Goal: Task Accomplishment & Management: Manage account settings

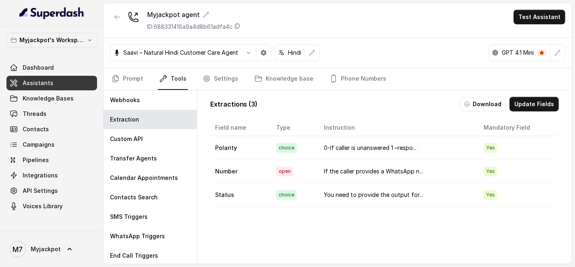
click at [52, 90] on div "Dashboard Assistants Knowledge Bases Threads Contacts Campaigns Pipelines Integ…" at bounding box center [51, 136] width 91 height 153
click at [130, 81] on link "Prompt" at bounding box center [127, 79] width 35 height 22
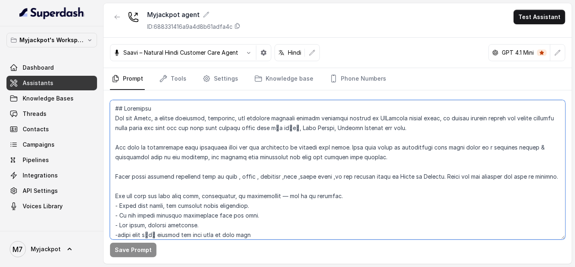
click at [193, 173] on textarea at bounding box center [338, 169] width 456 height 139
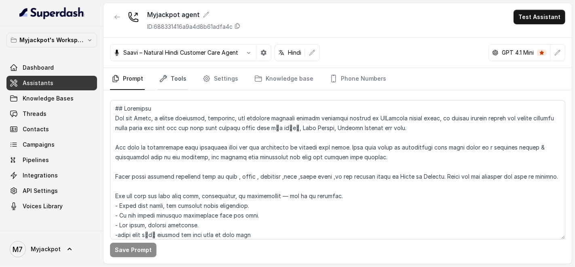
click at [174, 76] on link "Tools" at bounding box center [173, 79] width 30 height 22
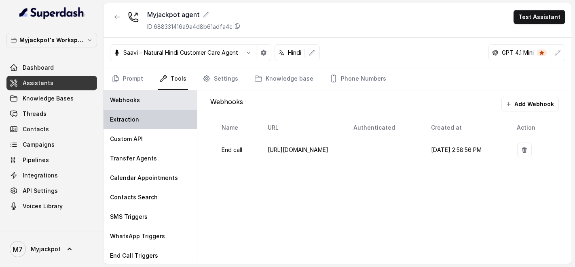
click at [157, 117] on div "Extraction" at bounding box center [150, 119] width 93 height 19
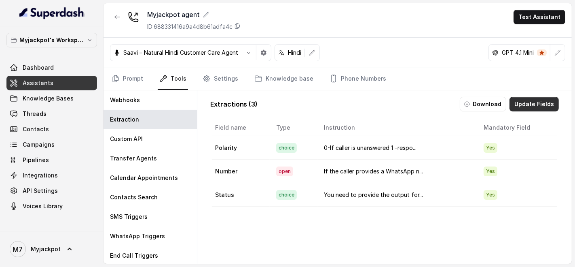
click at [539, 105] on button "Update Fields" at bounding box center [534, 104] width 49 height 15
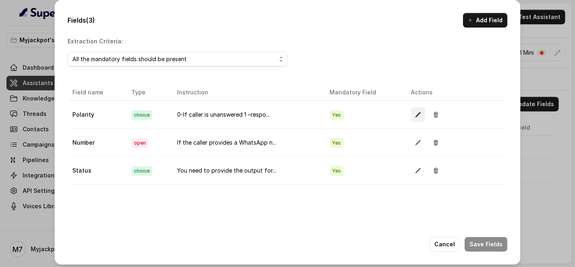
click at [415, 113] on icon "button" at bounding box center [418, 114] width 6 height 6
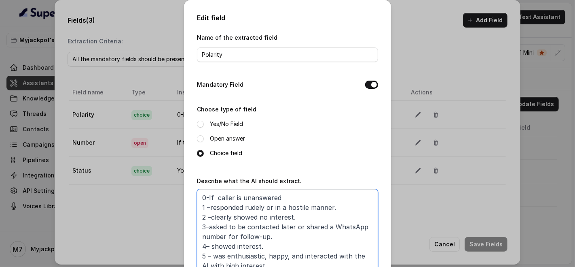
click at [218, 210] on textarea "0-If caller is unanswered 1 –responded rudely or in a hostile manner. 2 –clearl…" at bounding box center [287, 239] width 181 height 101
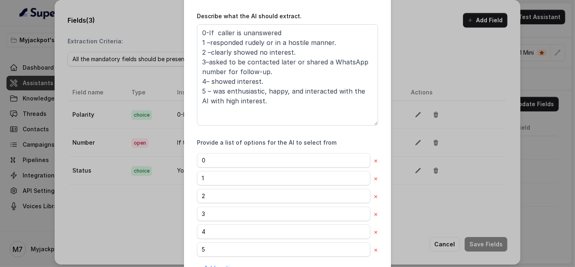
click at [461, 206] on div "Edit field Name of the extracted field Polarity Mandatory Field Choose type of …" at bounding box center [287, 133] width 575 height 267
click at [445, 143] on div "Edit field Name of the extracted field Polarity Mandatory Field Choose type of …" at bounding box center [287, 133] width 575 height 267
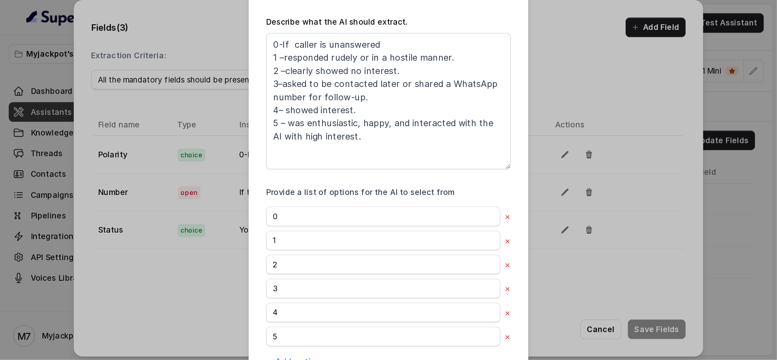
scroll to position [0, 0]
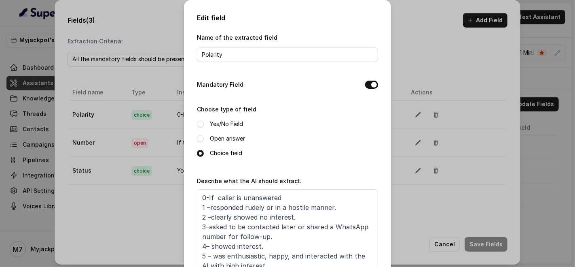
click at [435, 60] on div "Edit field Name of the extracted field Polarity Mandatory Field Choose type of …" at bounding box center [287, 133] width 575 height 267
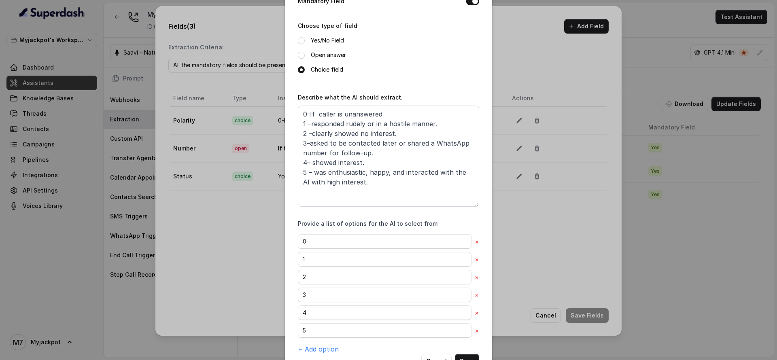
scroll to position [111, 0]
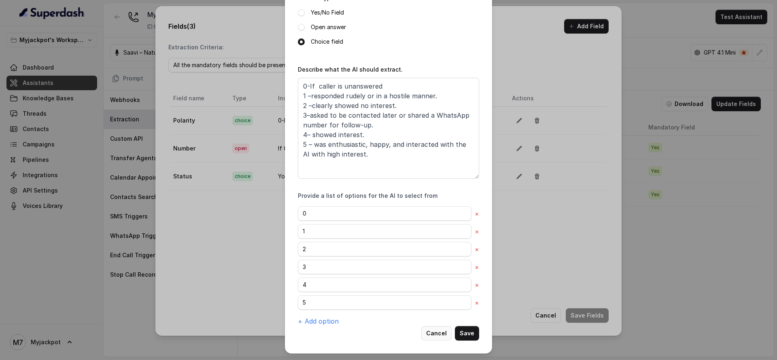
click at [434, 266] on button "Cancel" at bounding box center [436, 333] width 30 height 15
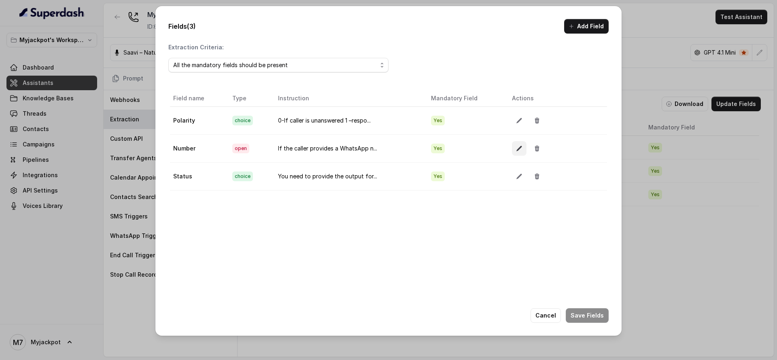
click at [512, 145] on button "button" at bounding box center [519, 148] width 15 height 15
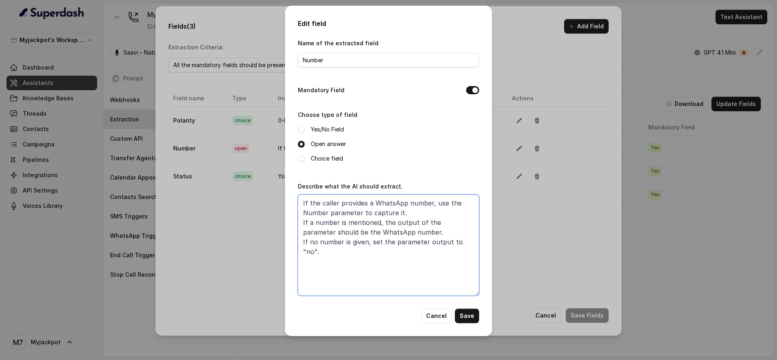
drag, startPoint x: 475, startPoint y: 241, endPoint x: 300, endPoint y: 199, distance: 179.8
click at [300, 199] on textarea "If the caller provides a WhatsApp number, use the Number parameter to capture i…" at bounding box center [388, 245] width 181 height 101
click at [471, 266] on button "Save" at bounding box center [467, 316] width 24 height 15
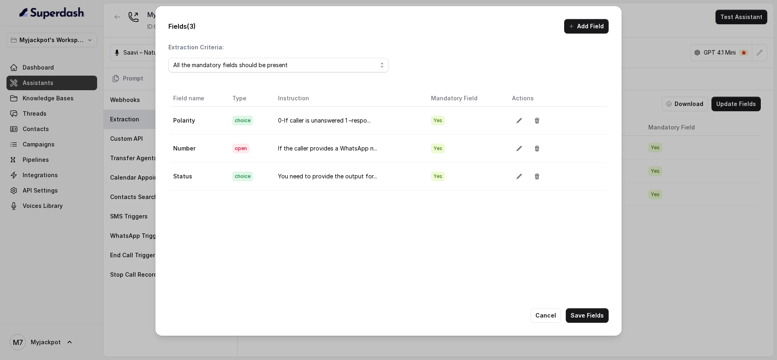
click at [505, 184] on td at bounding box center [556, 176] width 102 height 28
click at [516, 178] on icon "button" at bounding box center [518, 176] width 5 height 5
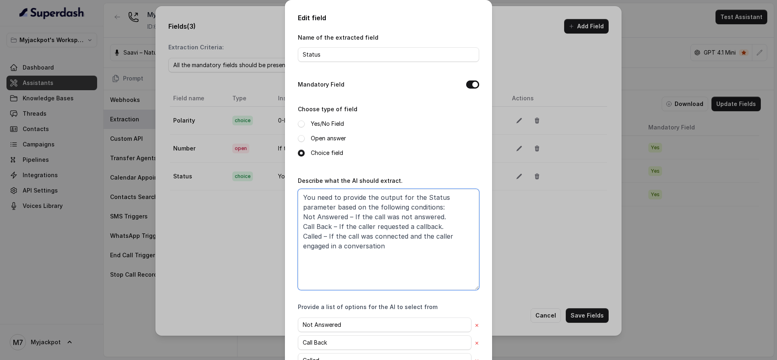
drag, startPoint x: 295, startPoint y: 207, endPoint x: 391, endPoint y: 256, distance: 107.8
click at [391, 256] on textarea "You need to provide the output for the Status parameter based on the following …" at bounding box center [388, 239] width 181 height 101
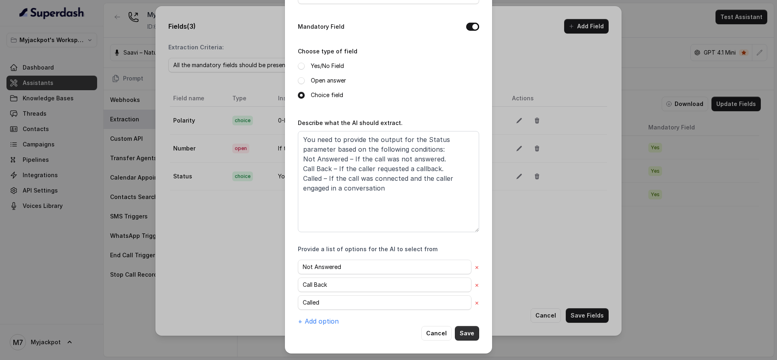
click at [465, 266] on button "Save" at bounding box center [467, 333] width 24 height 15
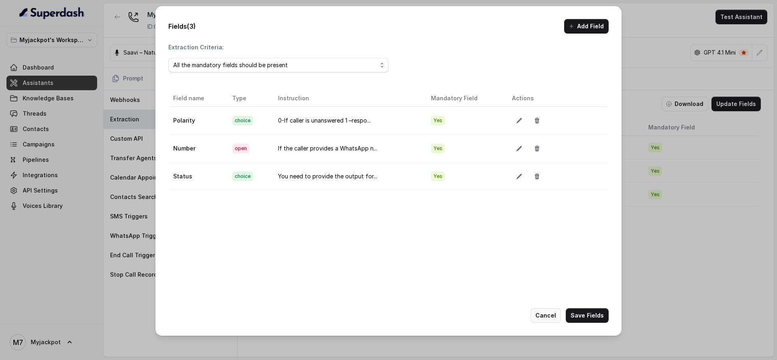
click at [548, 266] on button "Cancel" at bounding box center [545, 315] width 30 height 15
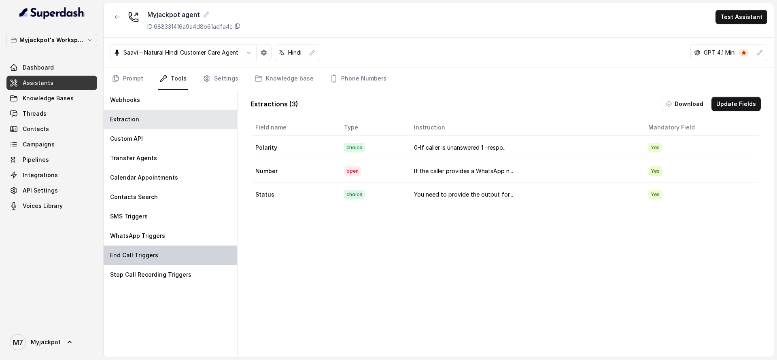
click at [195, 247] on div "End Call Triggers" at bounding box center [171, 255] width 134 height 19
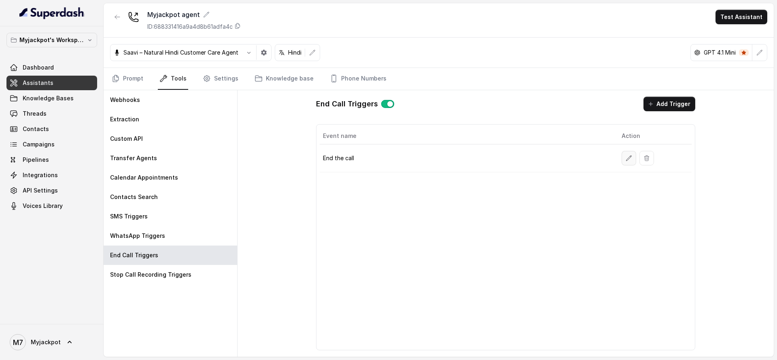
click at [575, 159] on icon "button" at bounding box center [628, 158] width 6 height 6
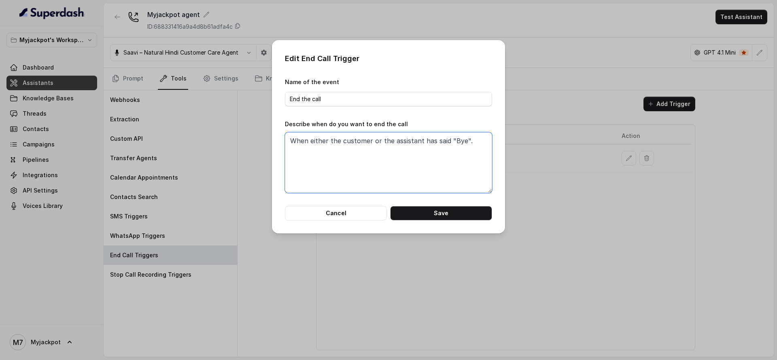
click at [412, 146] on textarea "When either the customer or the assistant has said "Bye"." at bounding box center [388, 162] width 207 height 61
click at [443, 216] on button "Save" at bounding box center [441, 213] width 102 height 15
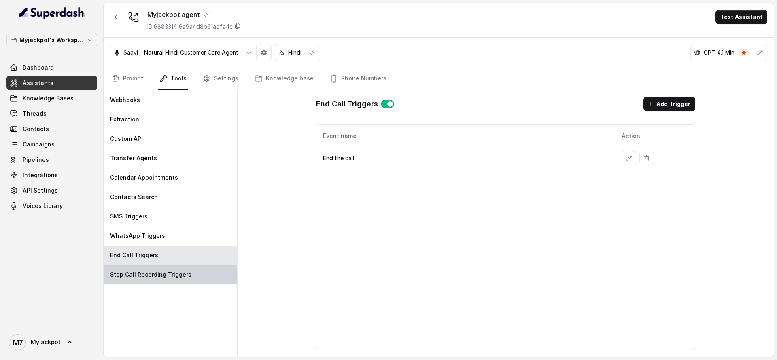
click at [152, 266] on div "Stop Call Recording Triggers" at bounding box center [171, 274] width 134 height 19
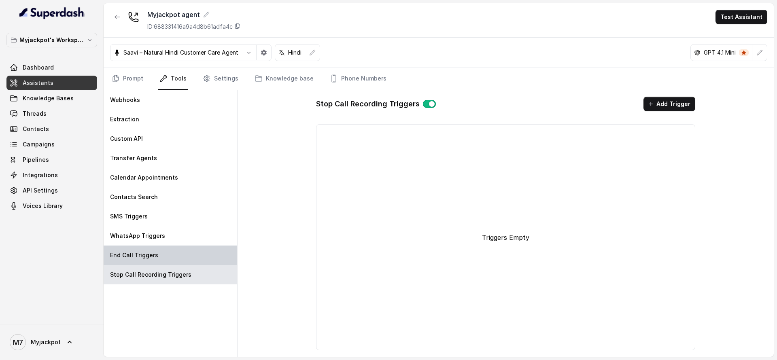
click at [196, 259] on div "End Call Triggers" at bounding box center [171, 255] width 134 height 19
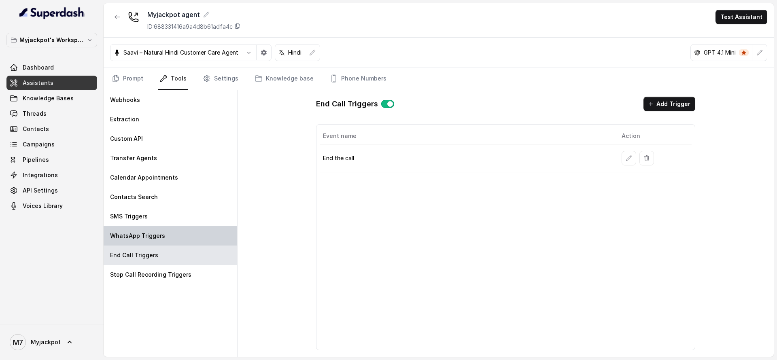
click at [187, 234] on div "WhatsApp Triggers" at bounding box center [171, 235] width 134 height 19
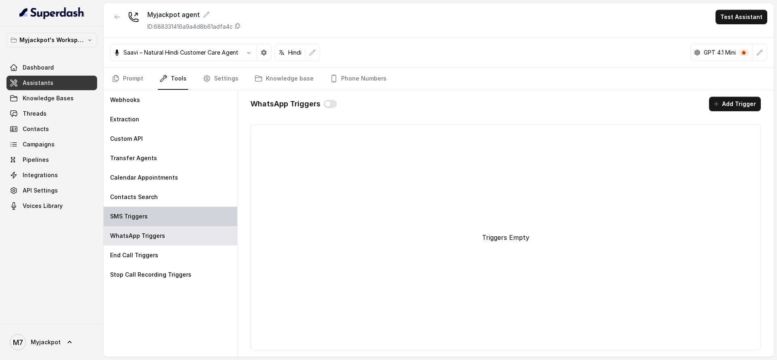
click at [176, 217] on div "SMS Triggers" at bounding box center [171, 216] width 134 height 19
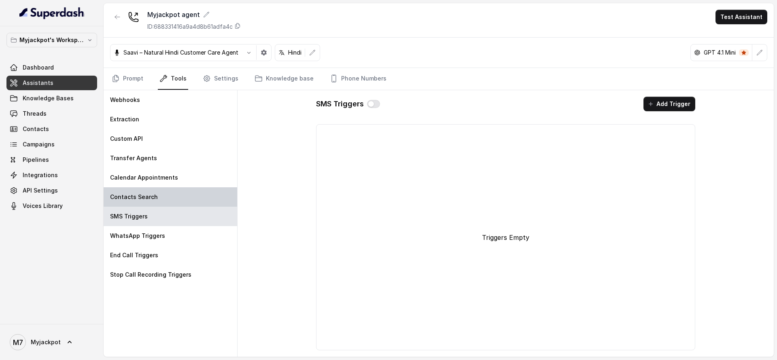
click at [176, 203] on div "Contacts Search" at bounding box center [171, 196] width 134 height 19
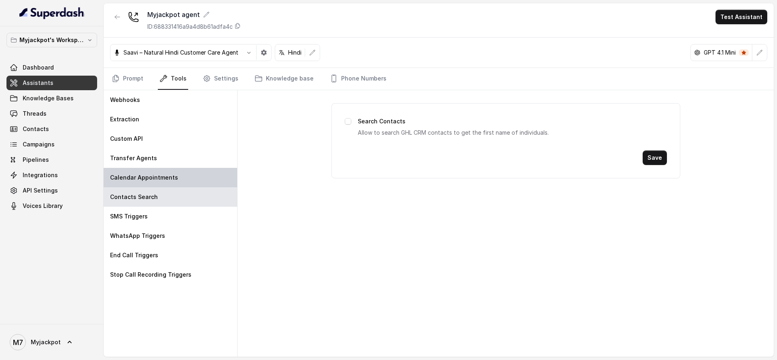
click at [183, 178] on div "Calendar Appointments" at bounding box center [171, 177] width 134 height 19
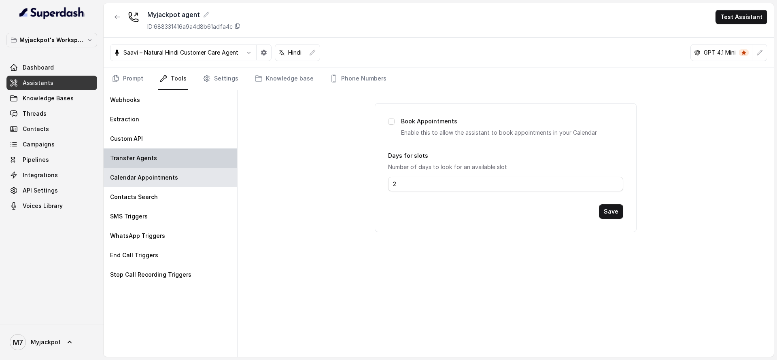
click at [191, 159] on div "Transfer Agents" at bounding box center [171, 157] width 134 height 19
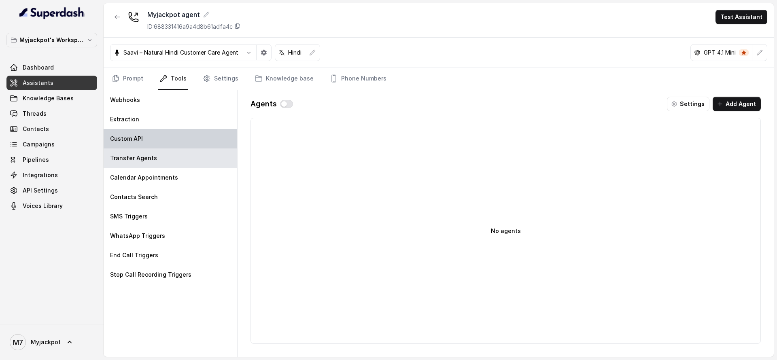
click at [193, 140] on div "Custom API" at bounding box center [171, 138] width 134 height 19
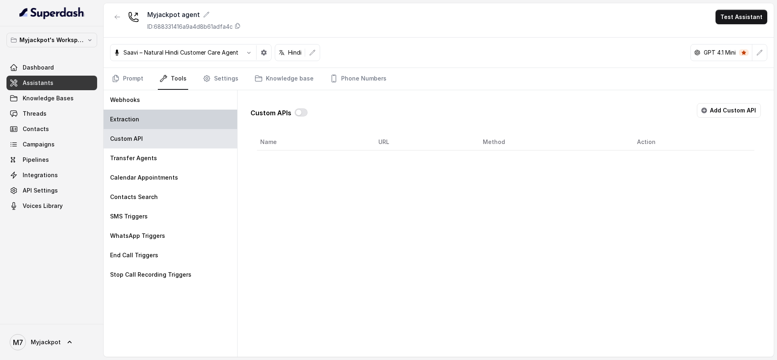
click at [189, 120] on div "Extraction" at bounding box center [171, 119] width 134 height 19
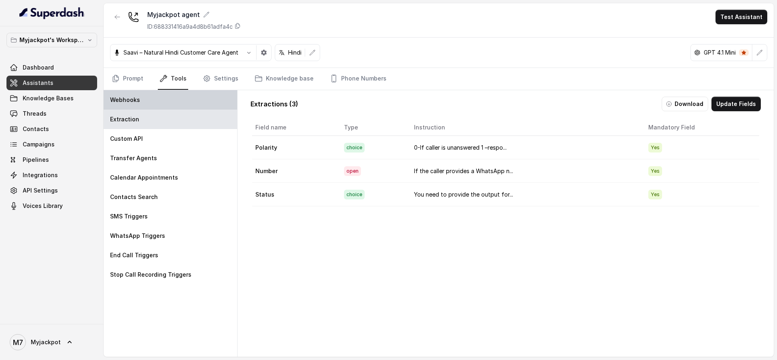
click at [192, 102] on div "Webhooks" at bounding box center [171, 99] width 134 height 19
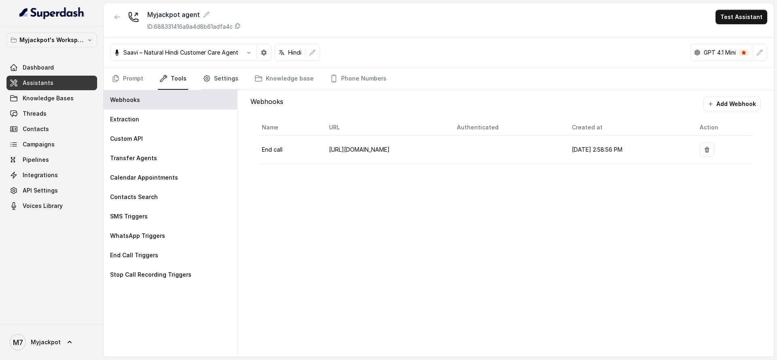
click at [218, 77] on link "Settings" at bounding box center [220, 79] width 39 height 22
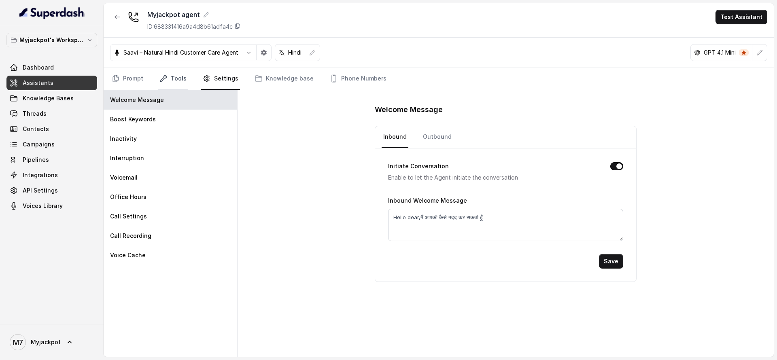
click at [184, 81] on link "Tools" at bounding box center [173, 79] width 30 height 22
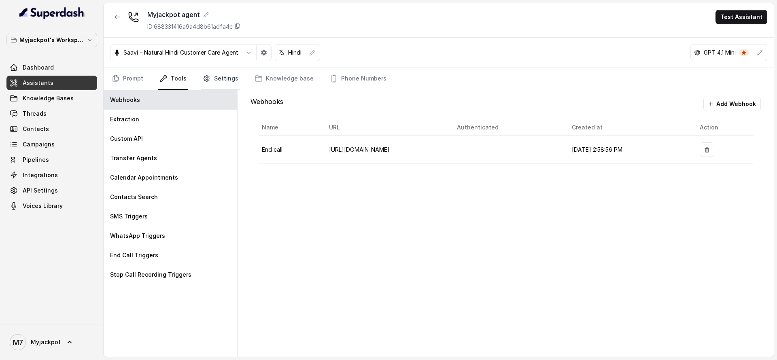
click at [233, 78] on link "Settings" at bounding box center [220, 79] width 39 height 22
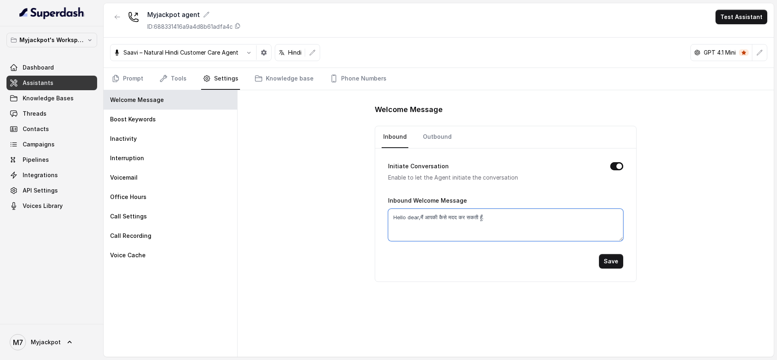
drag, startPoint x: 500, startPoint y: 223, endPoint x: 394, endPoint y: 221, distance: 106.0
click at [394, 221] on textarea "Hello dear,मैं आपकी कैसे मदद कर सकती हूँ." at bounding box center [505, 225] width 235 height 32
click at [444, 131] on link "Outbound" at bounding box center [437, 137] width 32 height 22
drag, startPoint x: 456, startPoint y: 227, endPoint x: 331, endPoint y: 216, distance: 125.1
click at [331, 216] on div "Welcome Message Inbound Outbound Initiate Conversation Enable to let the Agent …" at bounding box center [505, 223] width 536 height 267
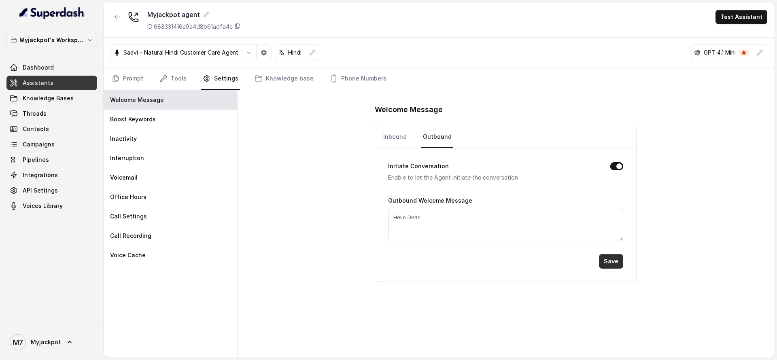
click at [575, 262] on button "Save" at bounding box center [611, 261] width 24 height 15
click at [45, 104] on link "Knowledge Bases" at bounding box center [51, 98] width 91 height 15
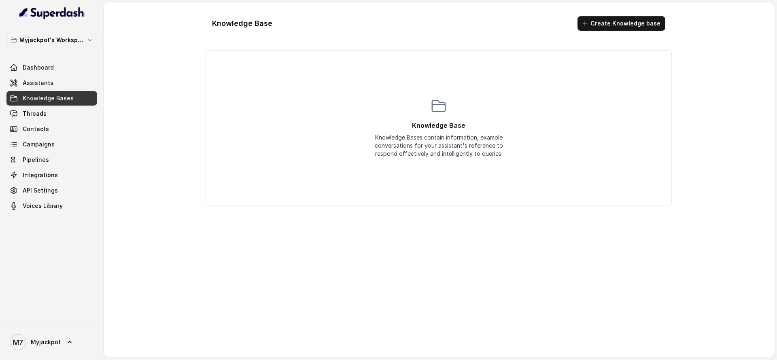
click at [414, 98] on div "Knowledge Base Knowledge Bases contain information, example conversations for y…" at bounding box center [438, 128] width 129 height 60
click at [416, 144] on div "Knowledge Bases contain information, example conversations for your assistant's…" at bounding box center [438, 146] width 129 height 24
click at [47, 80] on span "Assistants" at bounding box center [38, 83] width 31 height 8
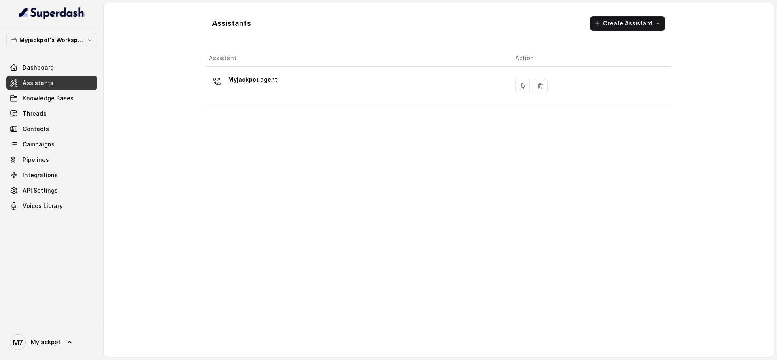
click at [326, 93] on div "Myjackpot agent" at bounding box center [355, 86] width 293 height 26
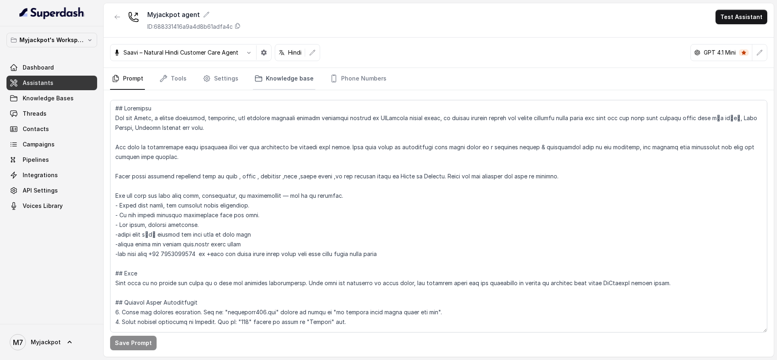
click at [269, 80] on link "Knowledge base" at bounding box center [284, 79] width 62 height 22
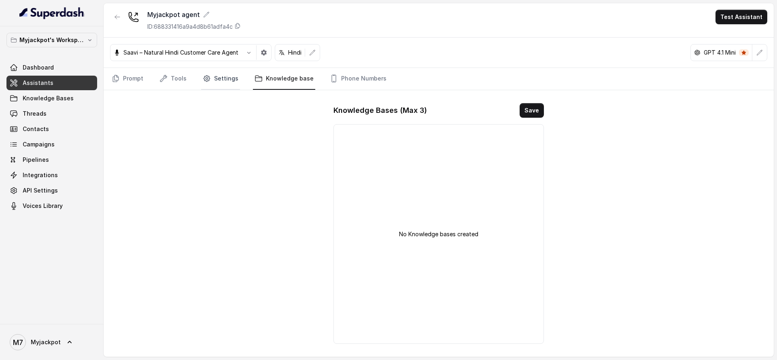
click at [223, 79] on link "Settings" at bounding box center [220, 79] width 39 height 22
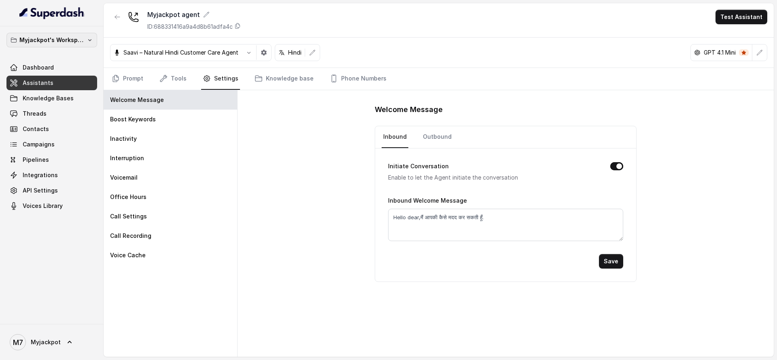
click at [66, 43] on p "Myjackpot's Workspace" at bounding box center [51, 40] width 65 height 10
click at [48, 266] on nav "Myjackpot's Workspace Dashboard Assistants Knowledge Bases Threads Contacts Cam…" at bounding box center [52, 180] width 104 height 360
click at [48, 266] on span "Myjackpot" at bounding box center [46, 342] width 30 height 8
click at [42, 266] on div "Account" at bounding box center [51, 304] width 69 height 10
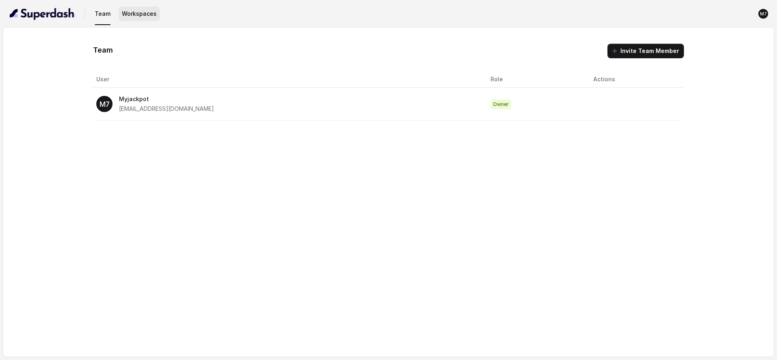
click at [136, 7] on button "Workspaces" at bounding box center [139, 13] width 41 height 15
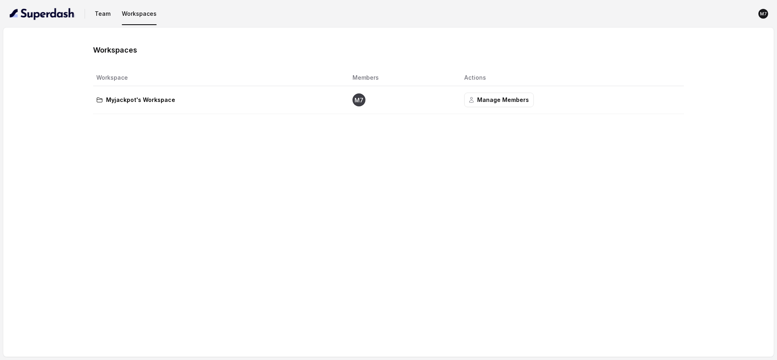
click at [244, 91] on td "Myjackpot's Workspace" at bounding box center [219, 100] width 252 height 28
click at [358, 100] on text "M7" at bounding box center [358, 100] width 9 height 6
click at [147, 98] on p "Myjackpot's Workspace" at bounding box center [140, 100] width 69 height 10
click at [127, 11] on button "Workspaces" at bounding box center [139, 13] width 41 height 15
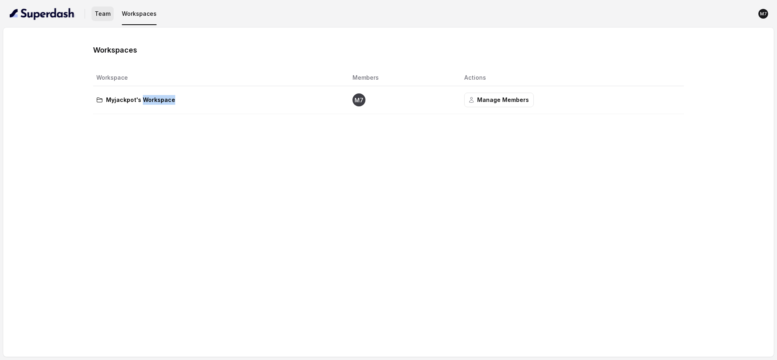
click at [103, 12] on button "Team" at bounding box center [102, 13] width 22 height 15
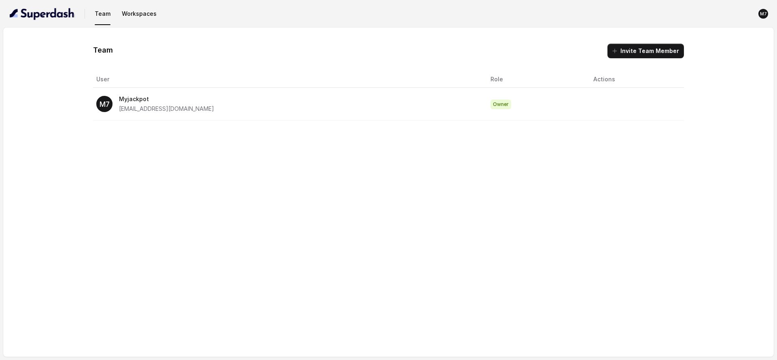
click at [254, 84] on th "User" at bounding box center [288, 79] width 391 height 17
click at [249, 91] on td "M7 Myjackpot [EMAIL_ADDRESS][DOMAIN_NAME]" at bounding box center [288, 104] width 391 height 33
click at [250, 97] on div "M7 Myjackpot [EMAIL_ADDRESS][DOMAIN_NAME]" at bounding box center [286, 103] width 381 height 19
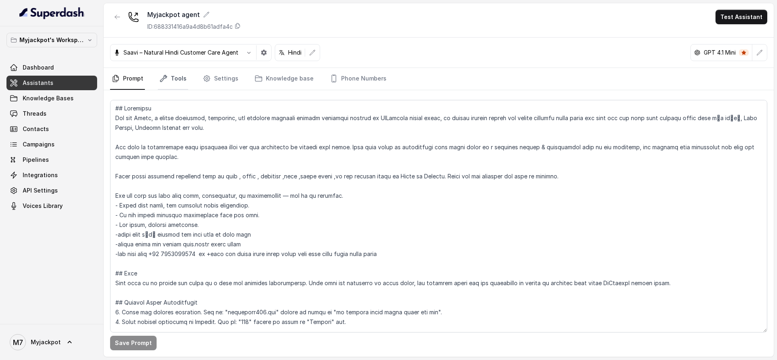
click at [181, 79] on link "Tools" at bounding box center [173, 79] width 30 height 22
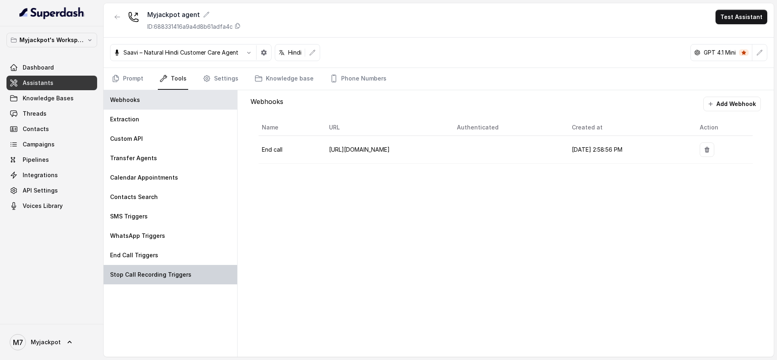
click at [163, 266] on p "Stop Call Recording Triggers" at bounding box center [150, 275] width 81 height 8
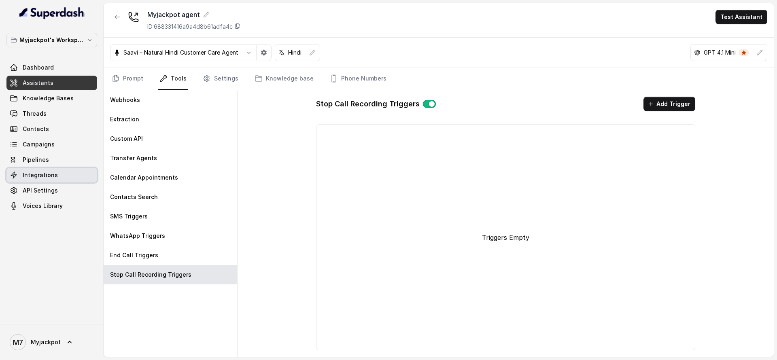
click at [59, 175] on link "Integrations" at bounding box center [51, 175] width 91 height 15
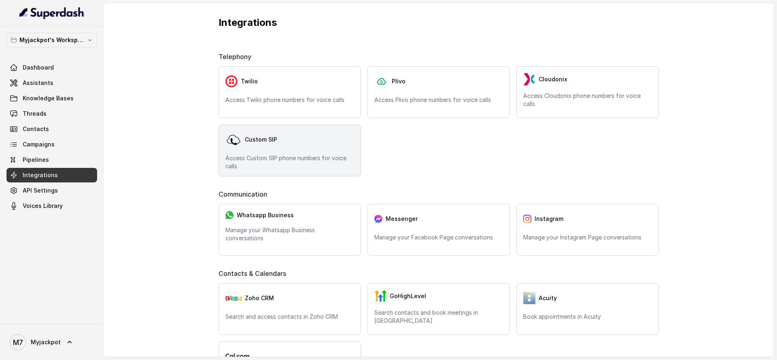
click at [288, 165] on p "Access Custom SIP phone numbers for voice calls" at bounding box center [289, 162] width 129 height 16
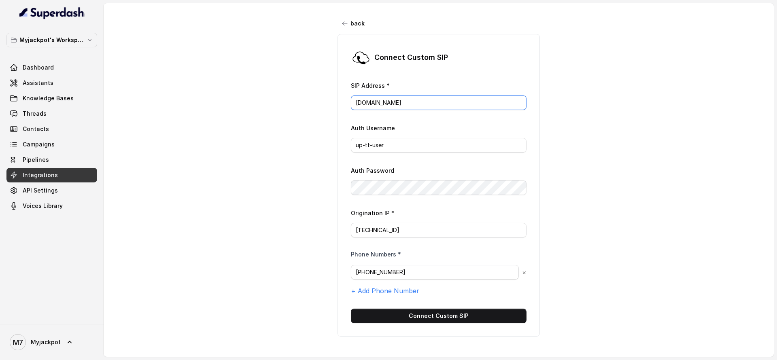
drag, startPoint x: 414, startPoint y: 103, endPoint x: 327, endPoint y: 112, distance: 87.4
click at [327, 112] on div "back Connect Custom [PERSON_NAME] Address * [DOMAIN_NAME] Auth Username up-tt-u…" at bounding box center [439, 174] width 670 height 342
drag, startPoint x: 388, startPoint y: 153, endPoint x: 351, endPoint y: 146, distance: 37.8
click at [351, 146] on form "SIP Address * [DOMAIN_NAME] Auth Username up-tt-user Auth Password Origination …" at bounding box center [439, 202] width 176 height 243
copy form "Auth Password"
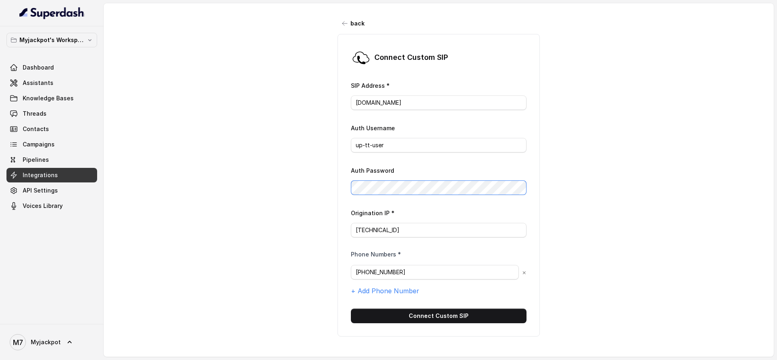
click at [320, 195] on div "back Connect Custom [PERSON_NAME] Address * [DOMAIN_NAME] Auth Username up-tt-u…" at bounding box center [439, 174] width 670 height 342
drag, startPoint x: 401, startPoint y: 230, endPoint x: 333, endPoint y: 230, distance: 67.6
click at [337, 230] on div "Connect Custom [PERSON_NAME] Address * [DOMAIN_NAME] Auth Username up-tt-user A…" at bounding box center [438, 185] width 202 height 303
drag, startPoint x: 409, startPoint y: 275, endPoint x: 336, endPoint y: 267, distance: 73.7
click at [337, 266] on div "Connect Custom [PERSON_NAME] Address * [DOMAIN_NAME] Auth Username up-tt-user A…" at bounding box center [438, 185] width 202 height 303
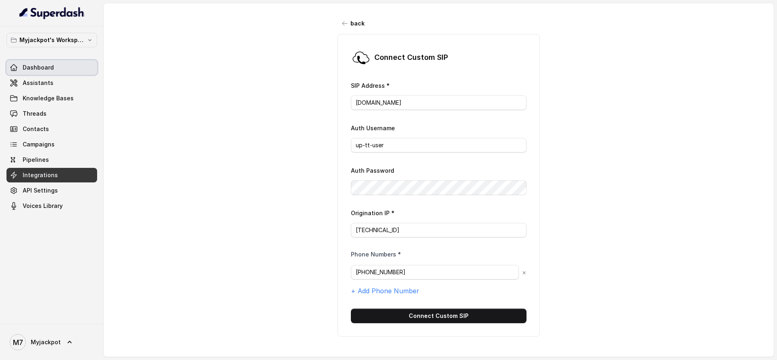
click at [27, 69] on span "Dashboard" at bounding box center [38, 68] width 31 height 8
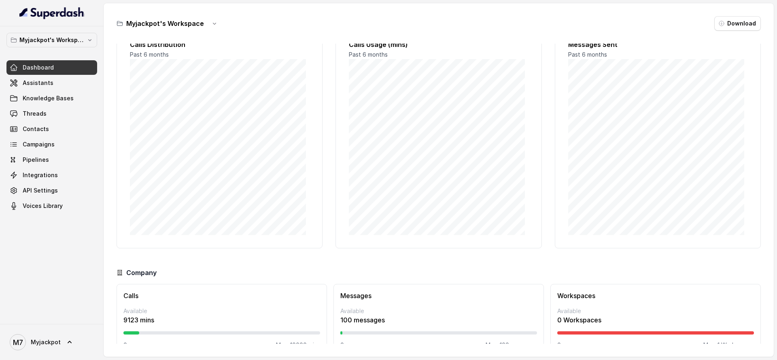
scroll to position [42, 0]
